Goal: Register for event/course

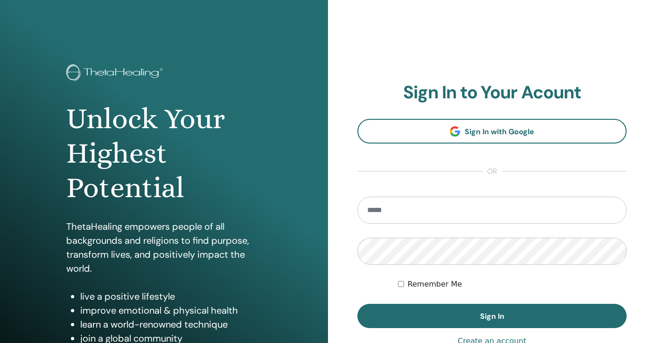
type input "**********"
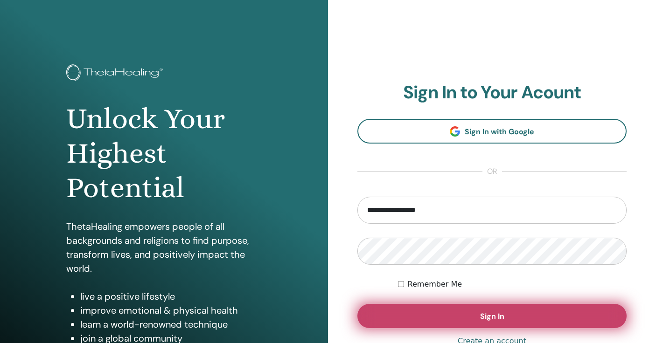
click at [469, 314] on button "Sign In" at bounding box center [491, 316] width 269 height 24
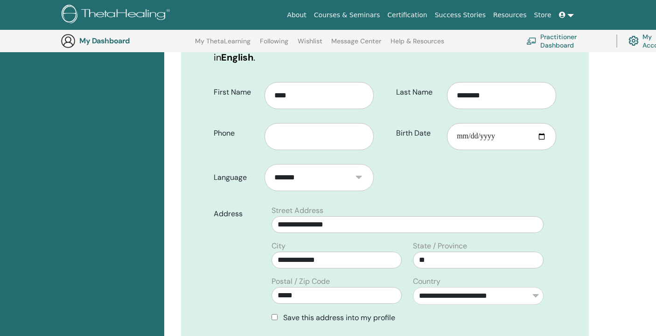
scroll to position [193, 0]
click at [499, 123] on input "Birth Date" at bounding box center [501, 136] width 109 height 27
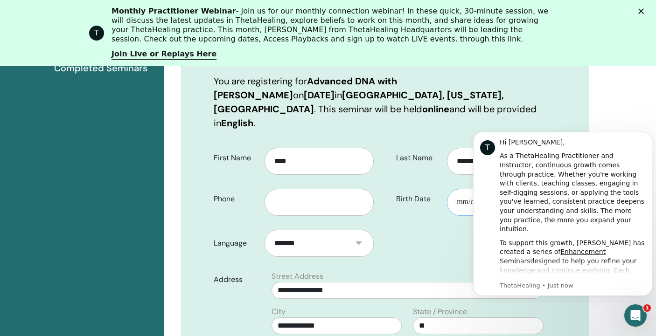
scroll to position [0, 0]
click html "T Hi [PERSON_NAME], As a ThetaHealing Practitioner and Instructor, continuous g…"
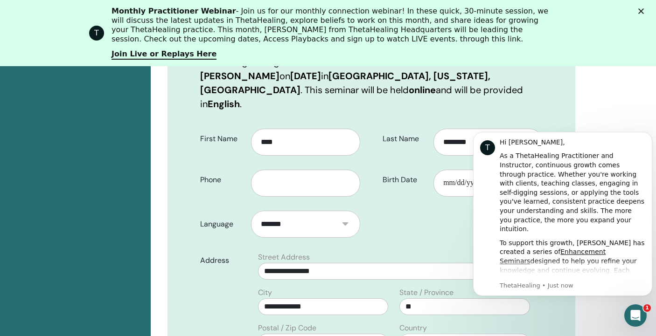
scroll to position [213, 14]
click at [644, 10] on icon "Close" at bounding box center [641, 11] width 6 height 6
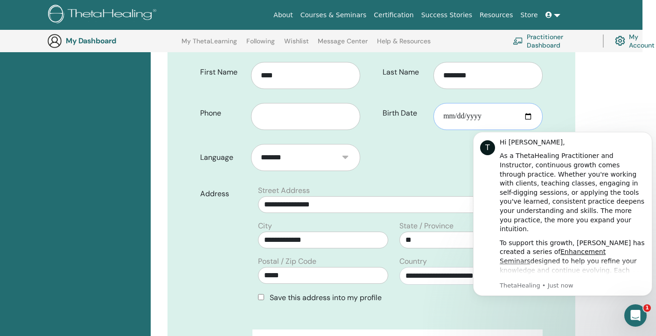
click at [444, 104] on input "Birth Date" at bounding box center [487, 116] width 109 height 27
type input "**********"
click at [409, 150] on form "**********" at bounding box center [371, 258] width 357 height 405
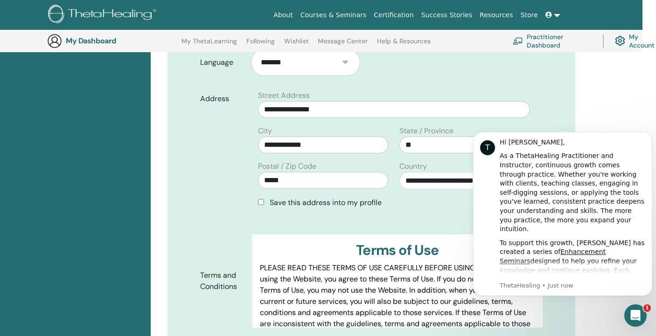
scroll to position [306, 14]
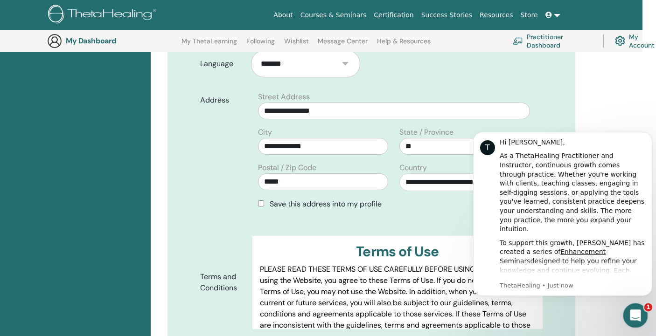
click at [626, 308] on div "Open Intercom Messenger" at bounding box center [634, 314] width 31 height 31
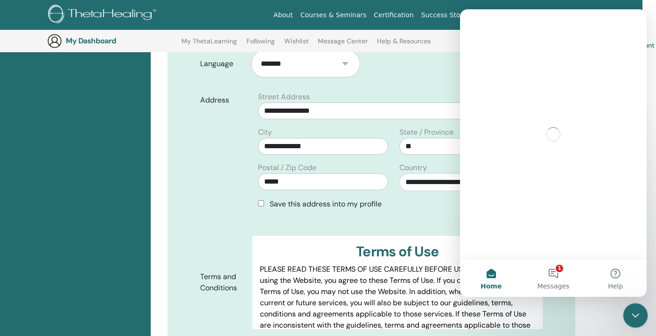
scroll to position [0, 0]
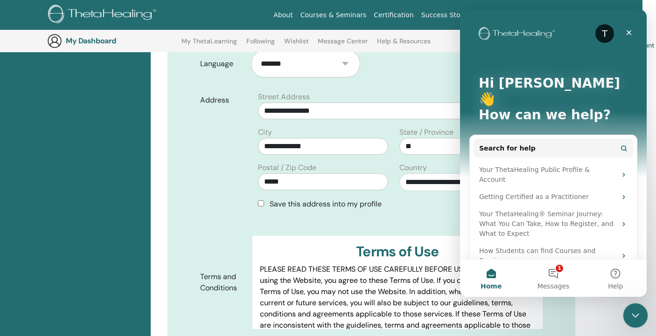
click at [626, 308] on div "Close Intercom Messenger" at bounding box center [634, 314] width 22 height 22
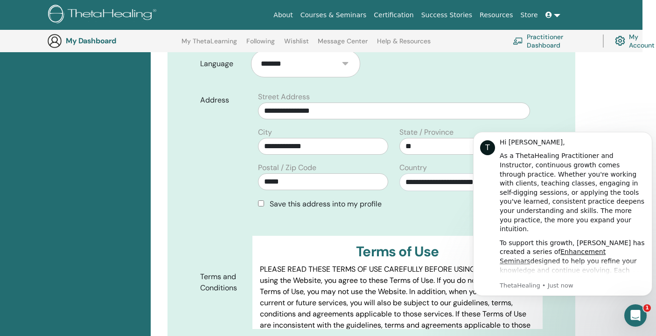
click at [208, 184] on div "Address" at bounding box center [222, 154] width 59 height 126
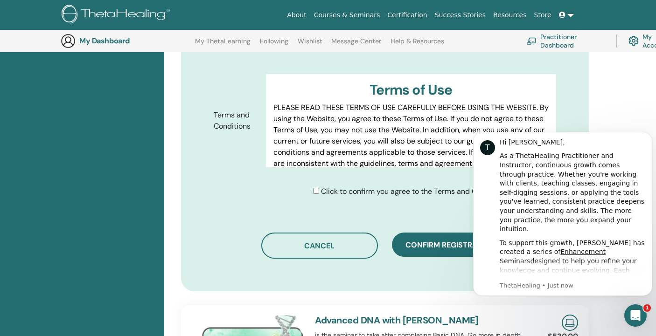
scroll to position [470, 0]
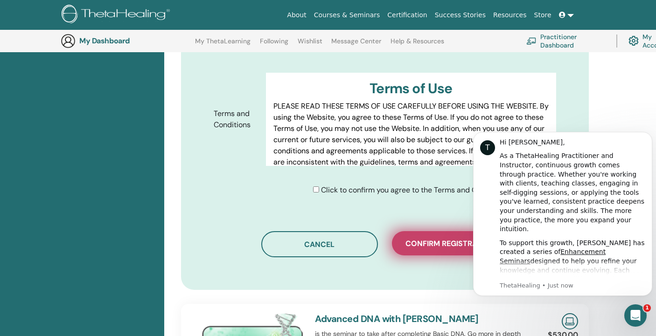
click at [419, 239] on span "Confirm registration" at bounding box center [450, 244] width 90 height 10
